Goal: Information Seeking & Learning: Check status

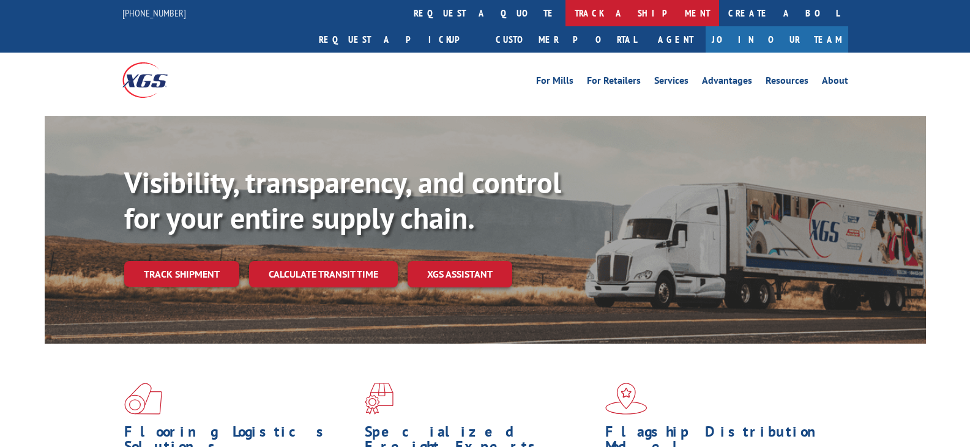
click at [565, 7] on link "track a shipment" at bounding box center [642, 13] width 154 height 26
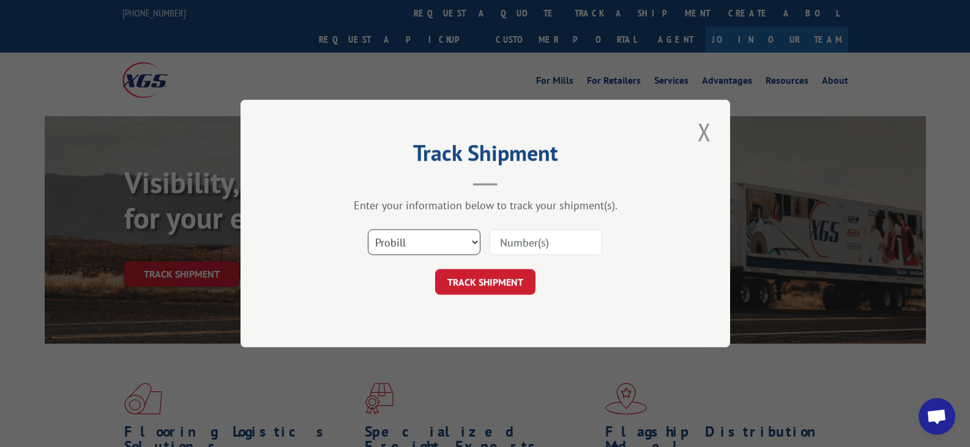
click at [474, 242] on select "Select category... Probill BOL PO" at bounding box center [424, 242] width 113 height 26
select select "bol"
click at [368, 229] on select "Select category... Probill BOL PO" at bounding box center [424, 242] width 113 height 26
click at [542, 240] on input at bounding box center [545, 242] width 113 height 26
paste input "6100040944"
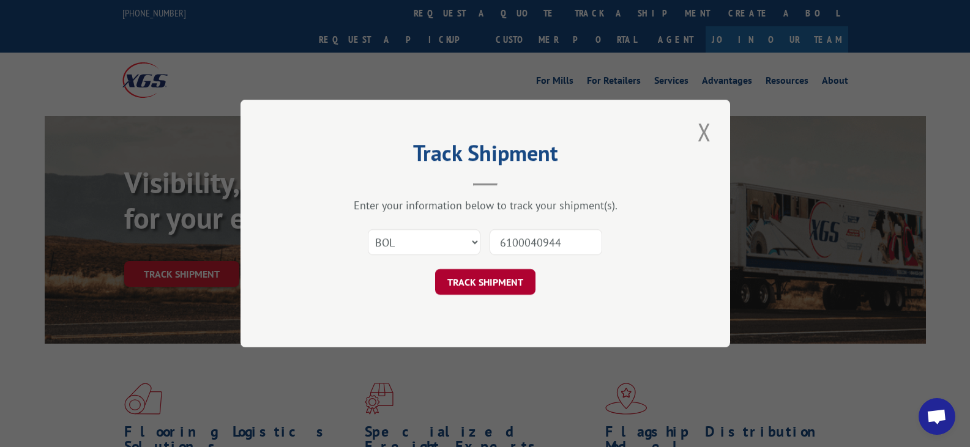
type input "6100040944"
click at [506, 275] on button "TRACK SHIPMENT" at bounding box center [485, 282] width 100 height 26
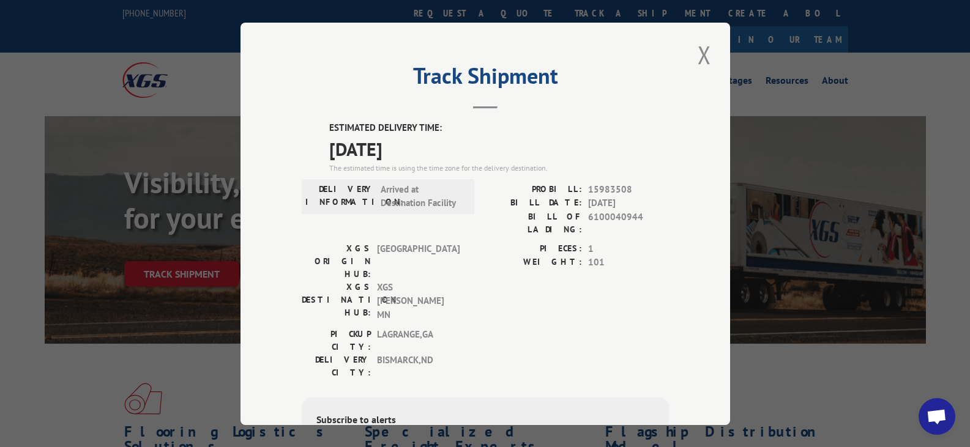
drag, startPoint x: 291, startPoint y: 401, endPoint x: 300, endPoint y: 373, distance: 29.4
click at [291, 401] on div "Track Shipment ESTIMATED DELIVERY TIME: [DATE] The estimated time is using the …" at bounding box center [484, 224] width 489 height 402
click at [701, 56] on button "Close modal" at bounding box center [704, 55] width 21 height 34
